Goal: Transaction & Acquisition: Download file/media

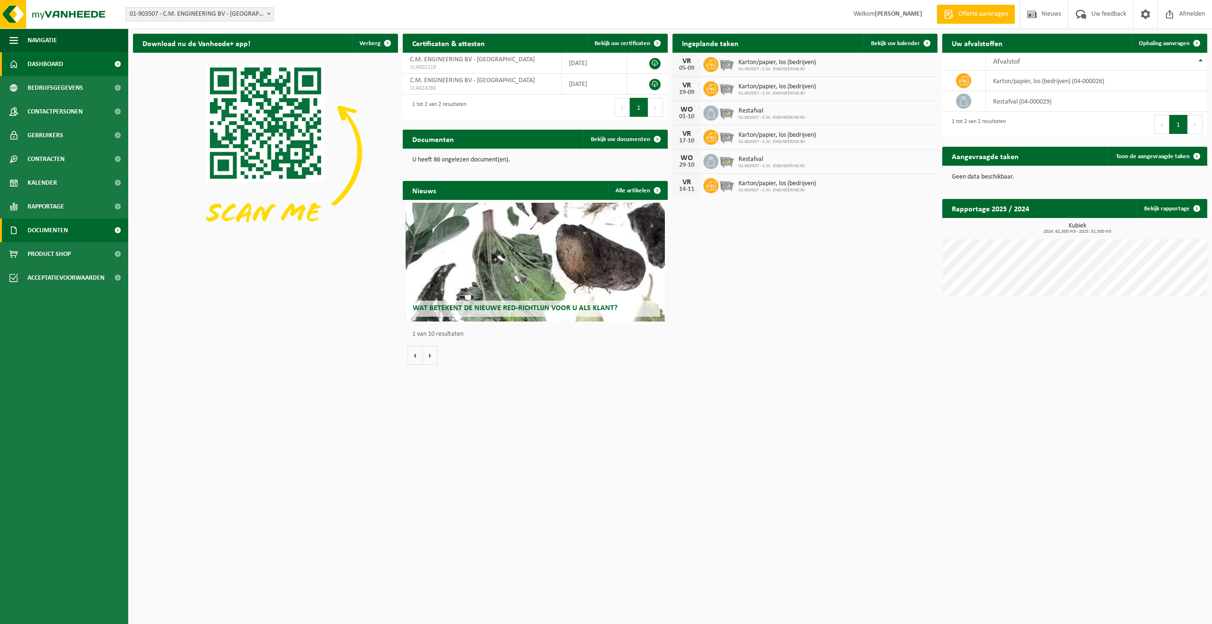
click at [38, 225] on span "Documenten" at bounding box center [48, 230] width 40 height 24
click at [40, 276] on span "Documenten" at bounding box center [46, 274] width 35 height 18
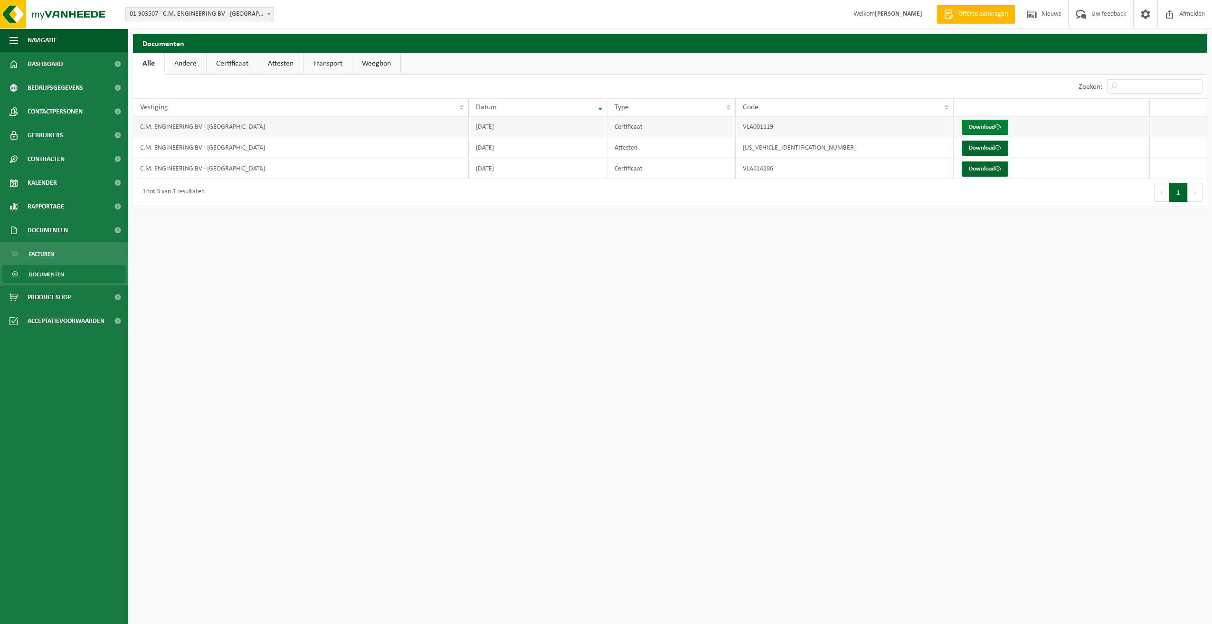
click at [1001, 123] on link "Download" at bounding box center [985, 127] width 47 height 15
click at [986, 170] on link "Download" at bounding box center [985, 168] width 47 height 15
click at [989, 145] on link "Download" at bounding box center [985, 148] width 47 height 15
